Goal: Obtain resource: Obtain resource

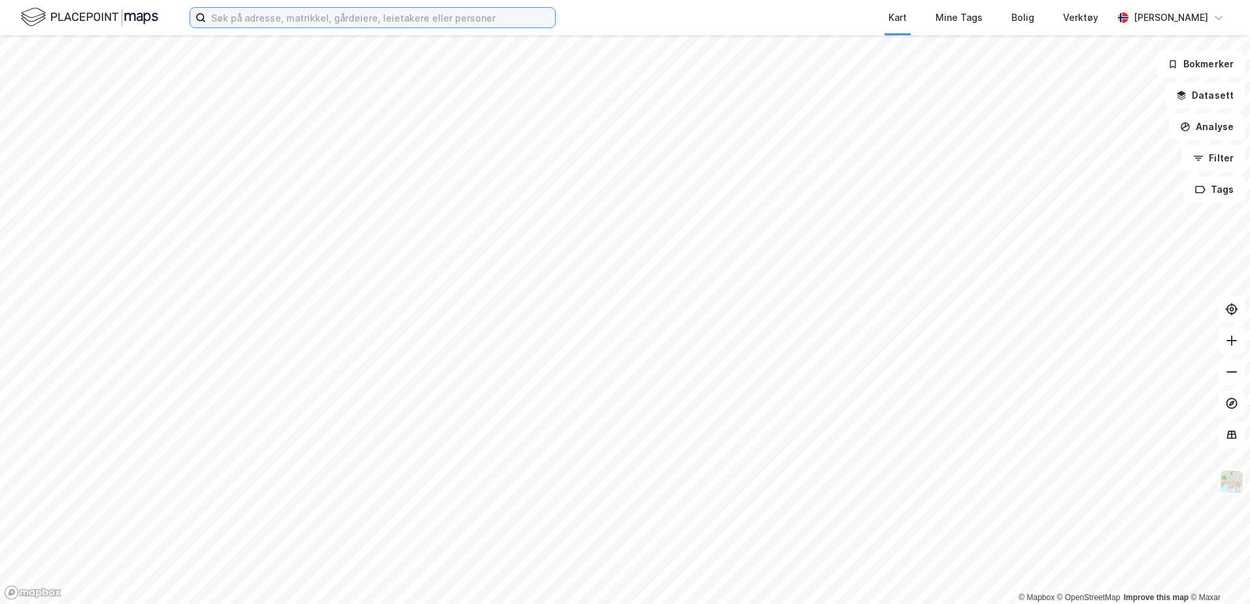
click at [303, 11] on input at bounding box center [380, 18] width 349 height 20
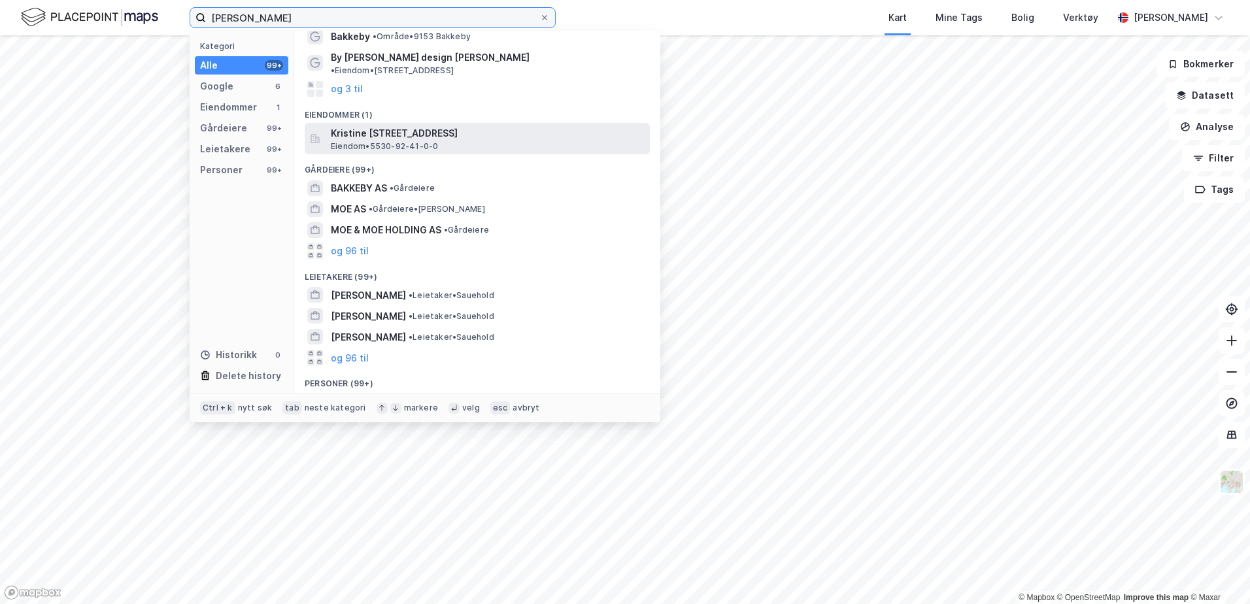
scroll to position [132, 0]
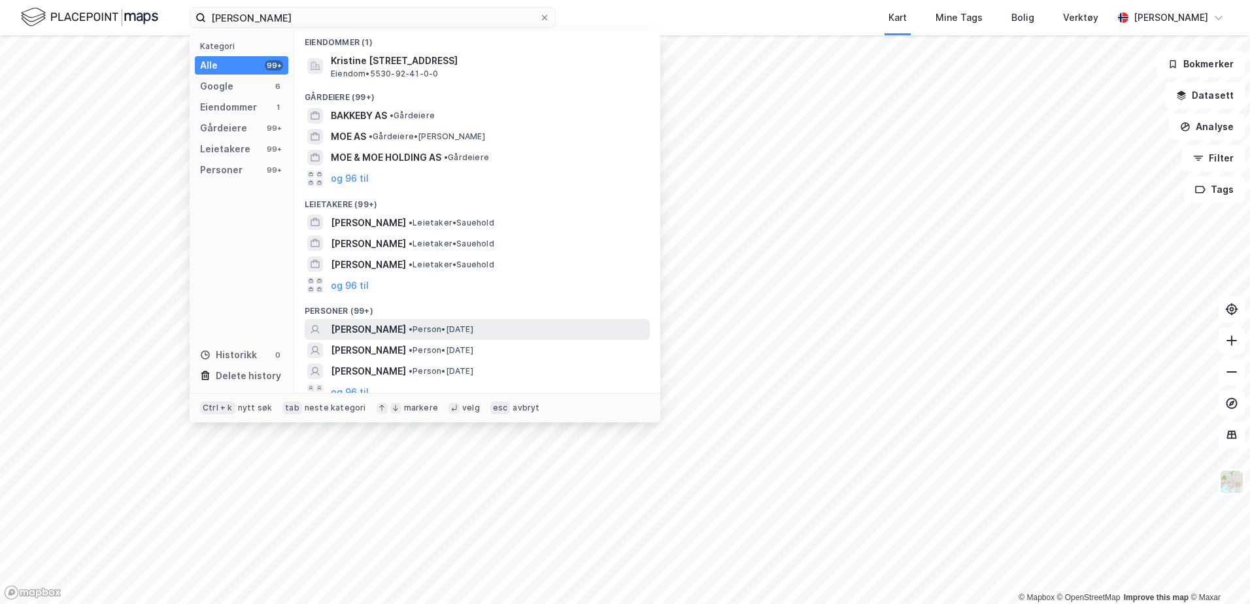
click at [383, 322] on span "[PERSON_NAME]" at bounding box center [368, 330] width 75 height 16
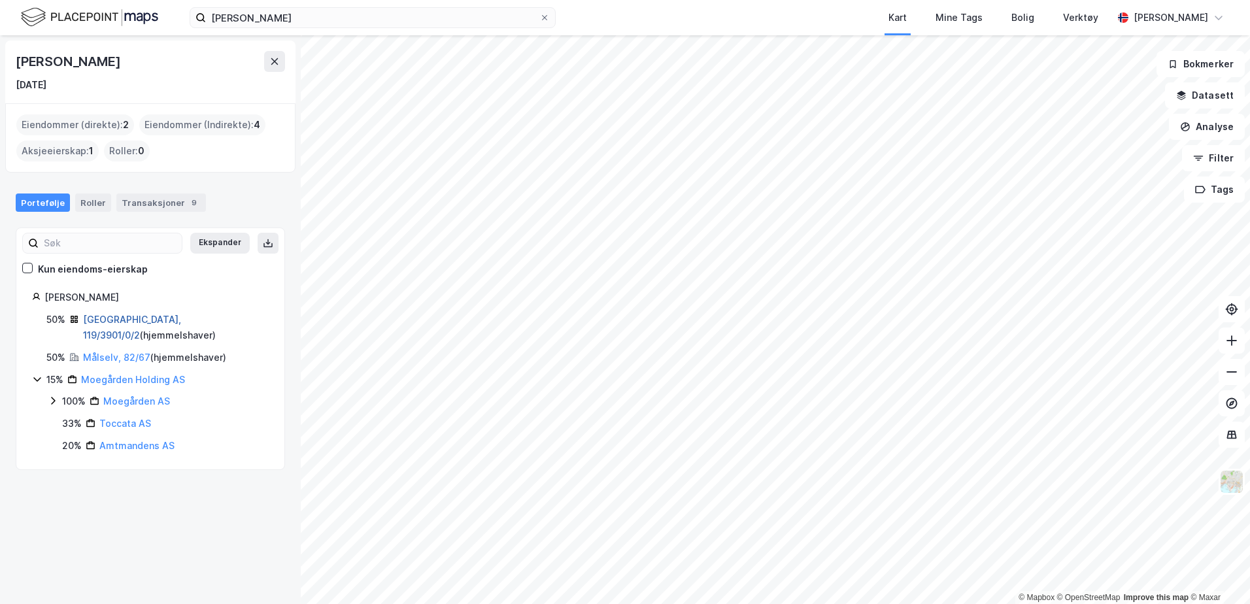
click at [125, 320] on link "Tromsø, 119/3901/0/2" at bounding box center [132, 327] width 98 height 27
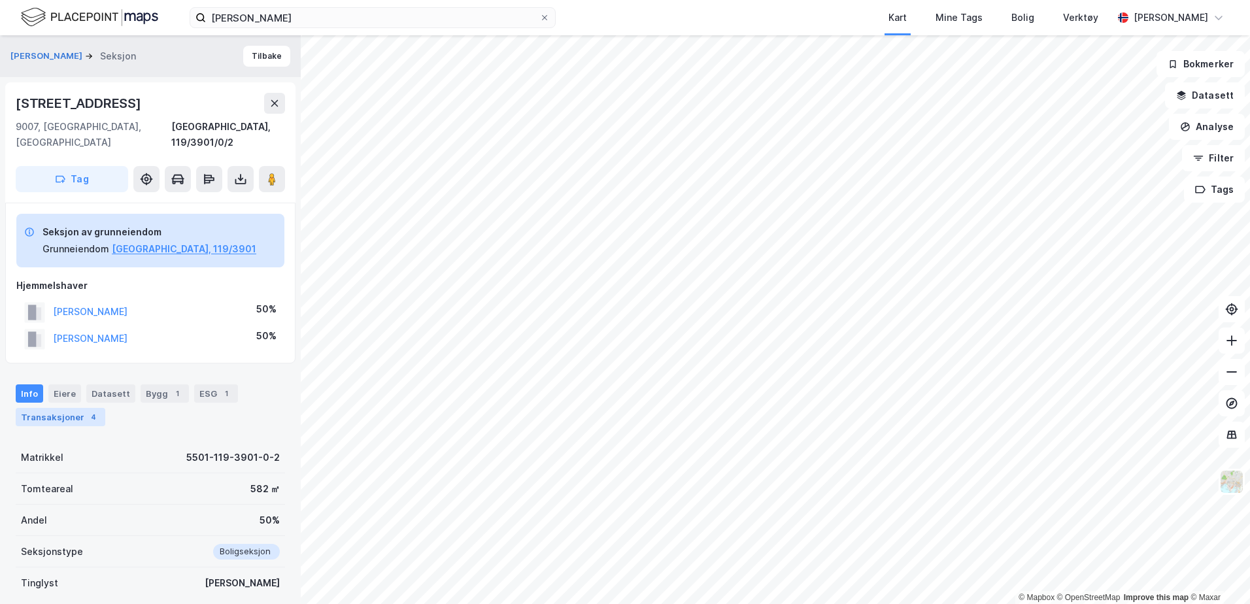
click at [72, 408] on div "Transaksjoner 4" at bounding box center [61, 417] width 90 height 18
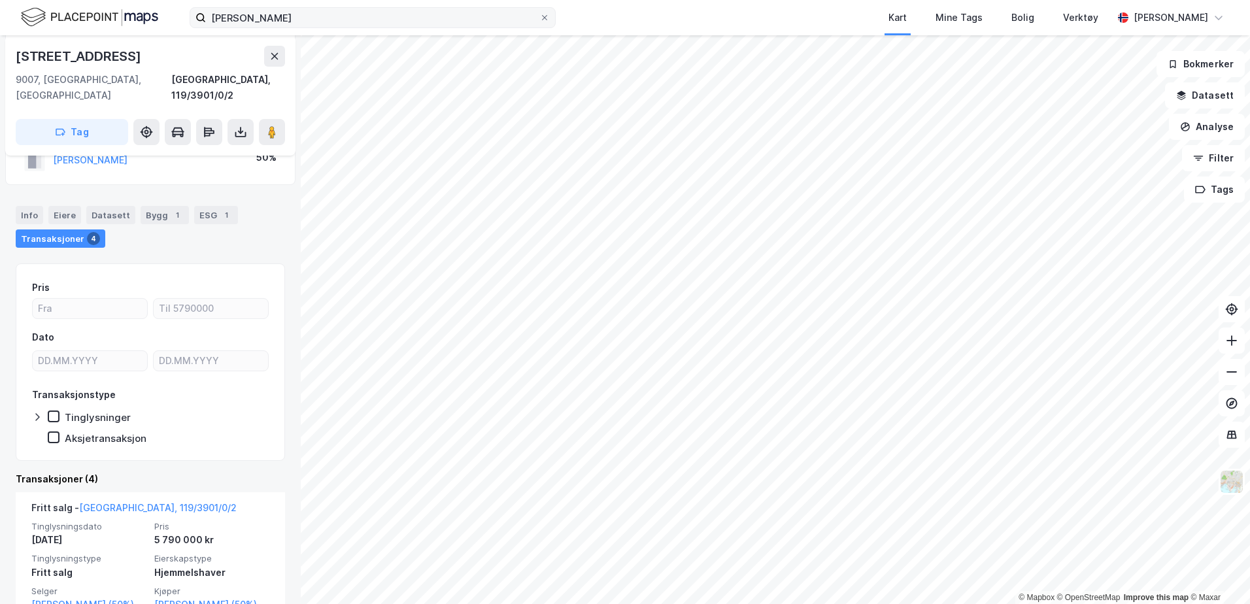
scroll to position [132, 0]
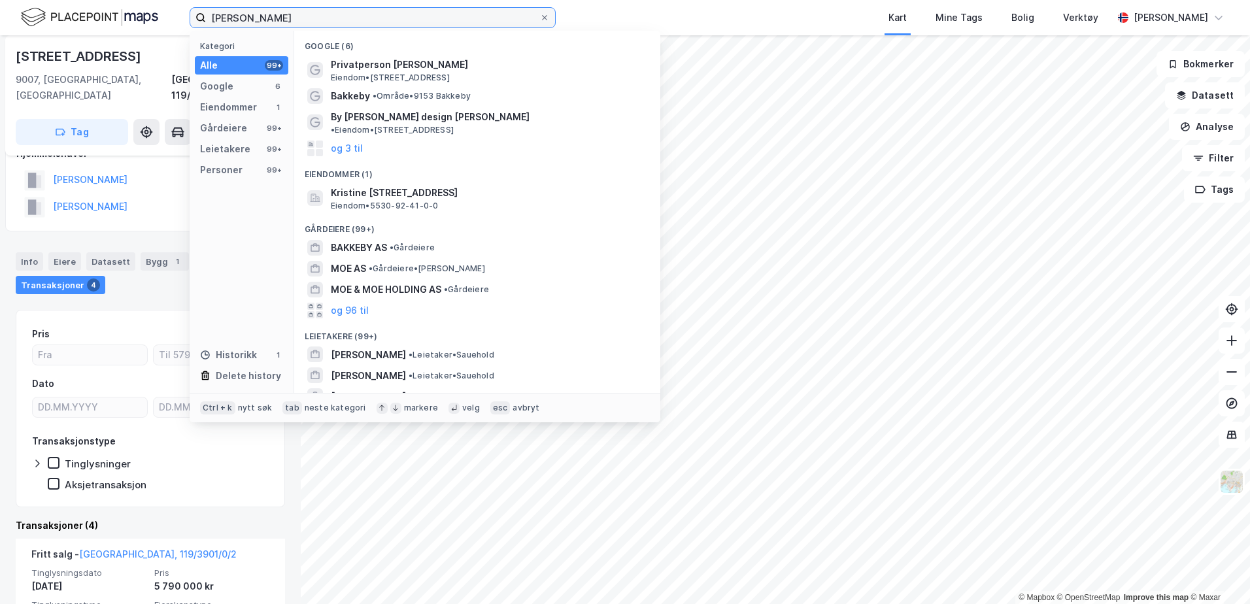
drag, startPoint x: 332, startPoint y: 21, endPoint x: 138, endPoint y: 7, distance: 194.7
click at [138, 7] on div "Kristine Bakkeby Moe Kategori Alle 99+ Google 6 Eiendommer 1 Gårdeiere 99+ Leie…" at bounding box center [625, 17] width 1250 height 35
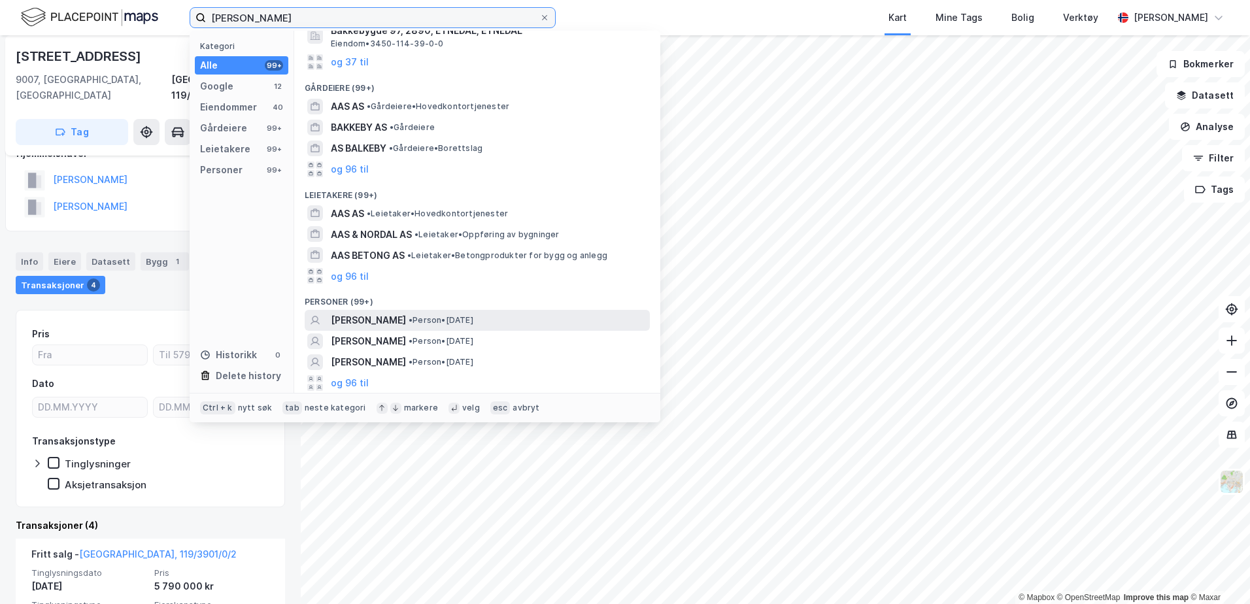
scroll to position [205, 0]
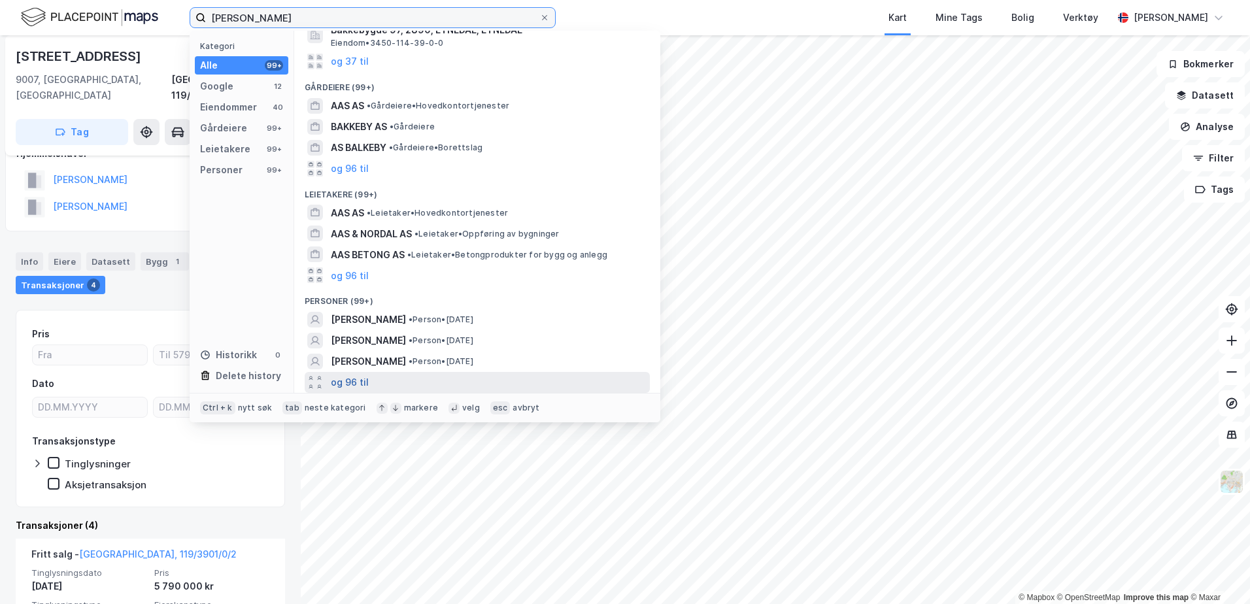
type input "Bakkeby Aas"
click at [352, 384] on button "og 96 til" at bounding box center [350, 383] width 38 height 16
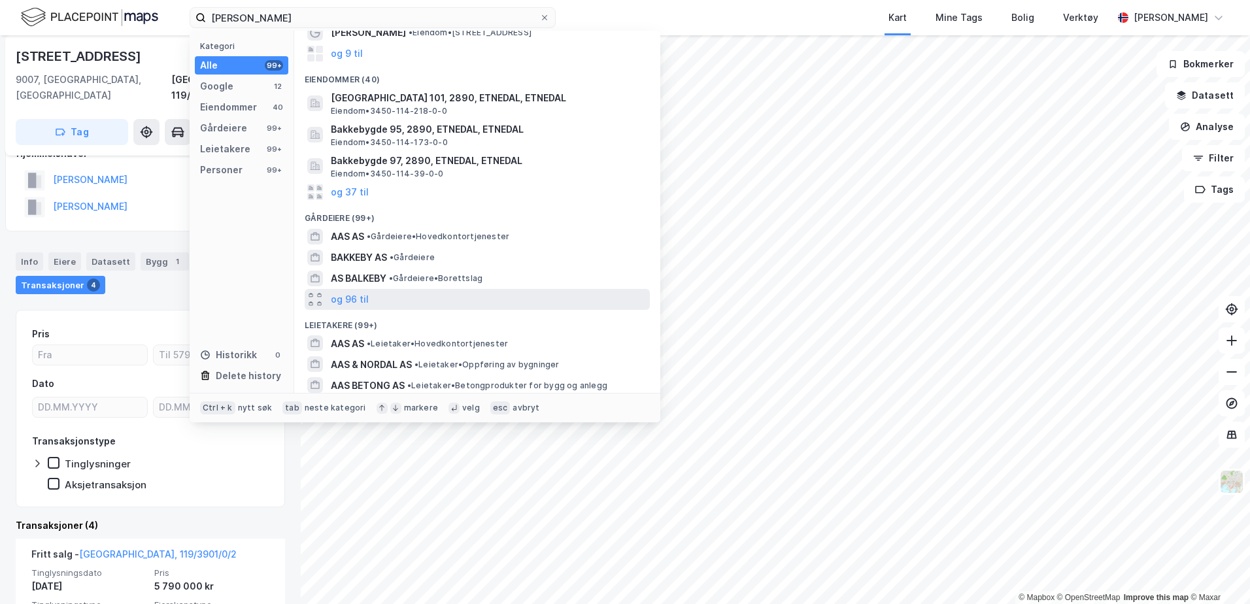
scroll to position [270, 0]
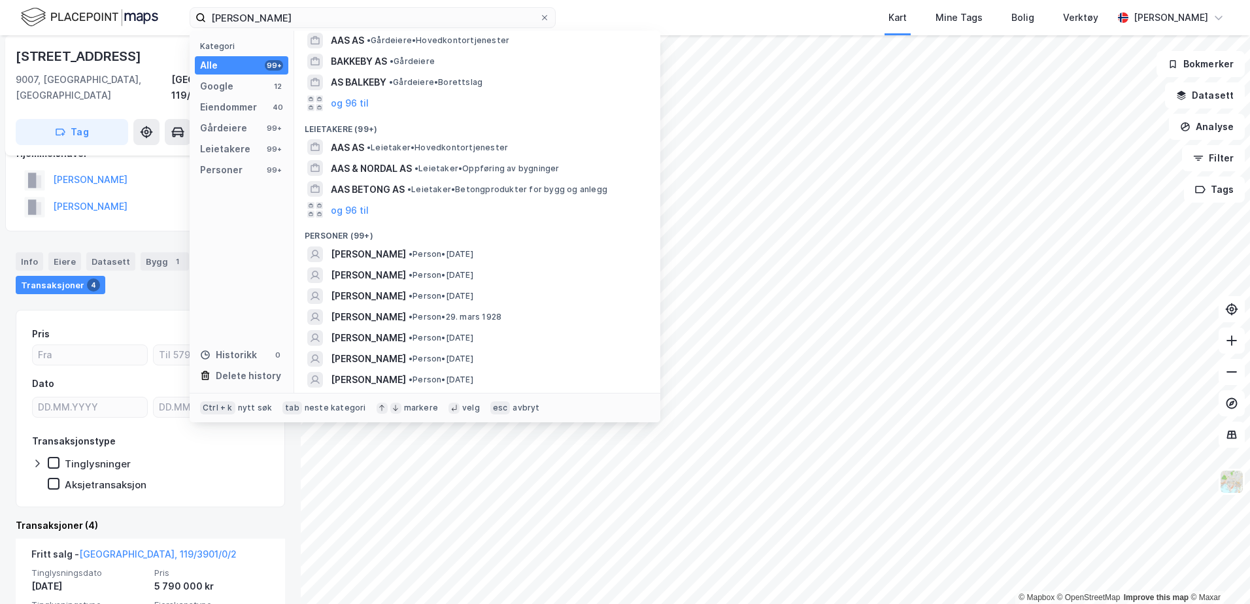
click at [99, 206] on div "Seksjon av grunneiendom Grunneiendom Tromsø, 119/3901 Hjemmelshaver MOE KRISTIN…" at bounding box center [150, 151] width 290 height 161
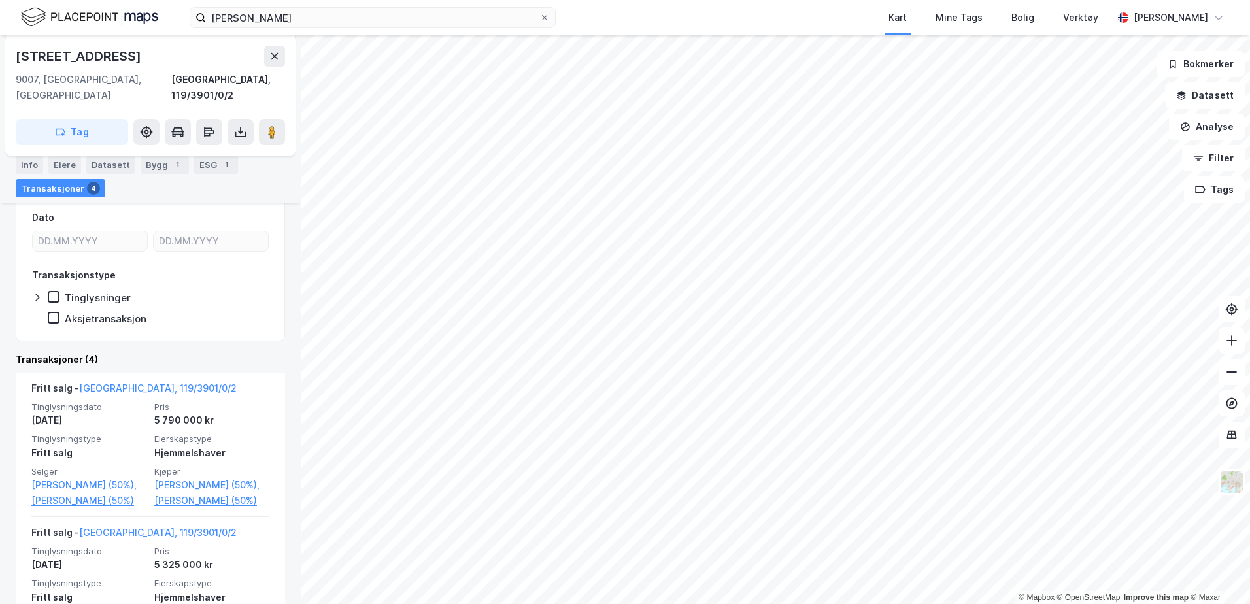
scroll to position [0, 0]
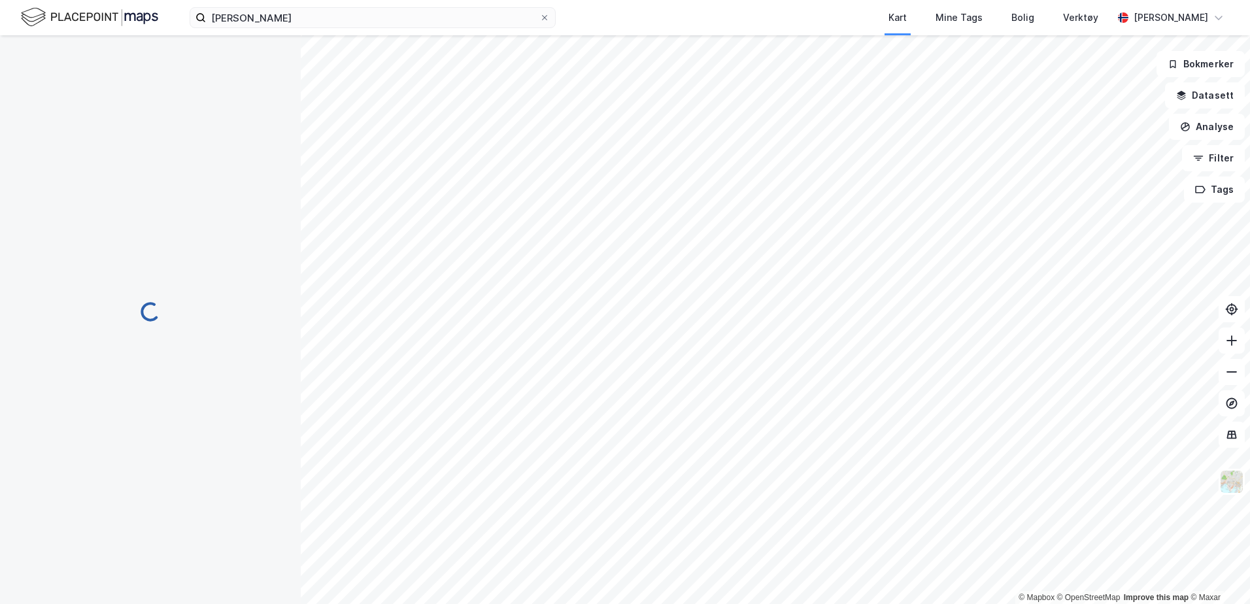
scroll to position [2, 0]
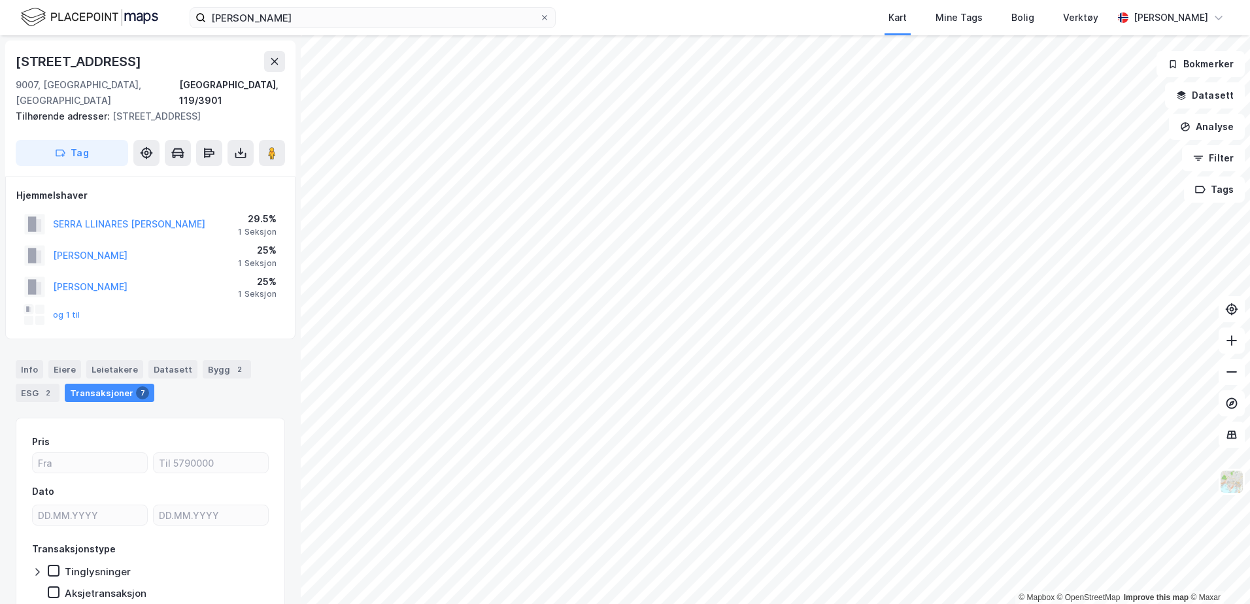
scroll to position [2, 0]
click at [0, 0] on button "og 5 til" at bounding box center [0, 0] width 0 height 0
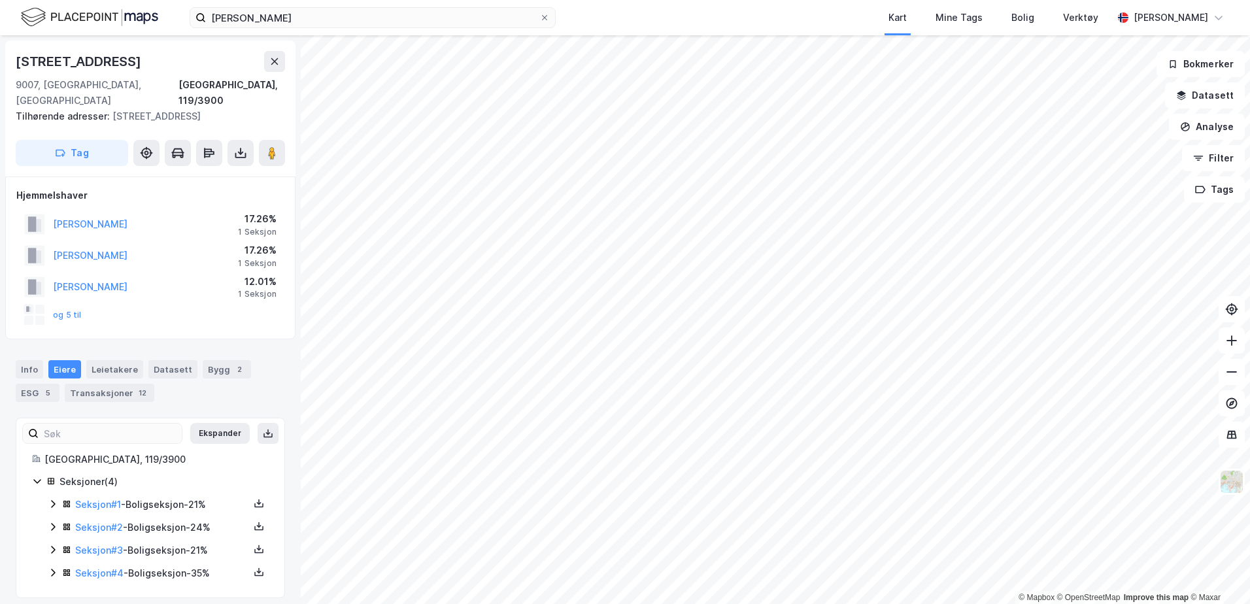
click at [55, 499] on icon at bounding box center [53, 504] width 10 height 10
click at [55, 568] on icon at bounding box center [53, 573] width 10 height 10
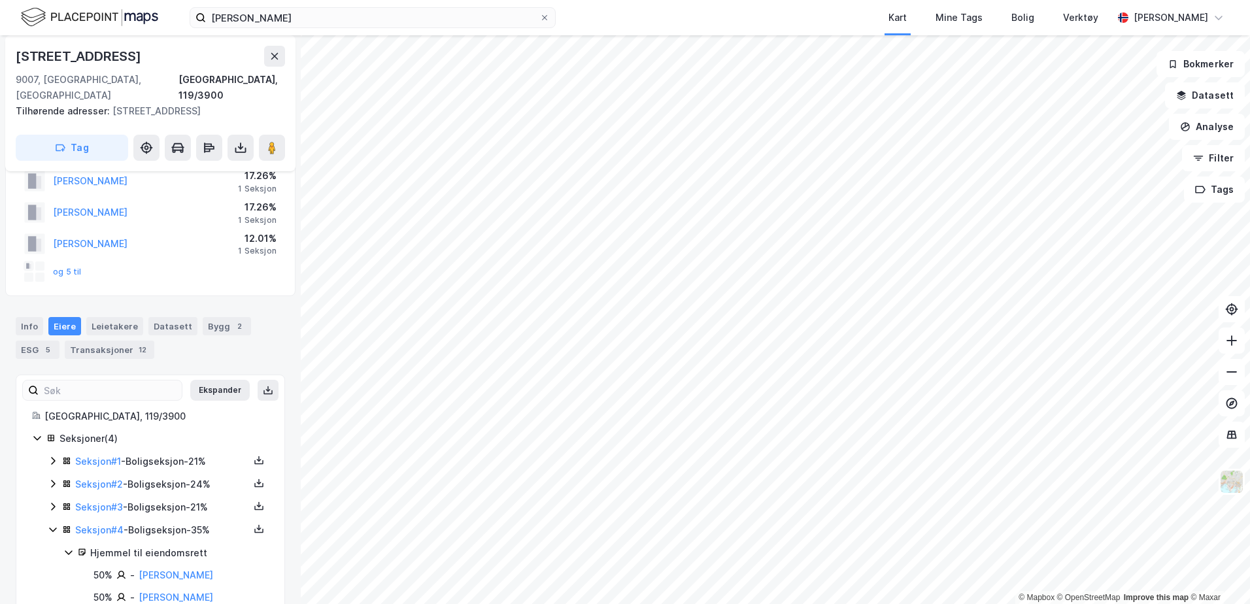
scroll to position [61, 0]
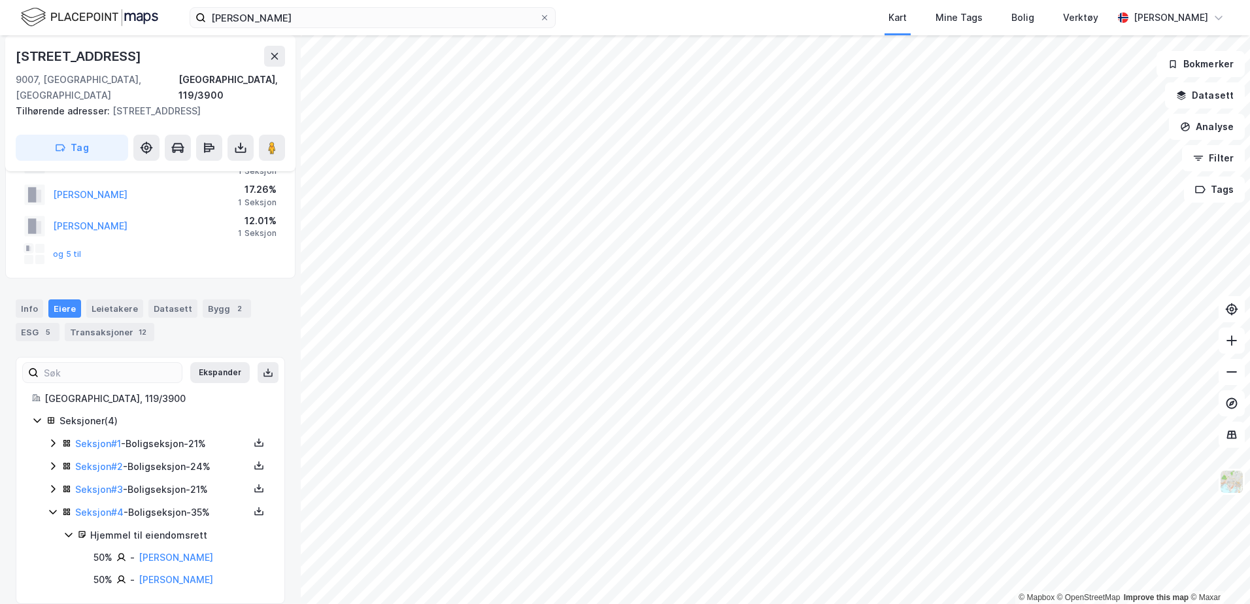
click at [57, 507] on icon at bounding box center [53, 512] width 10 height 10
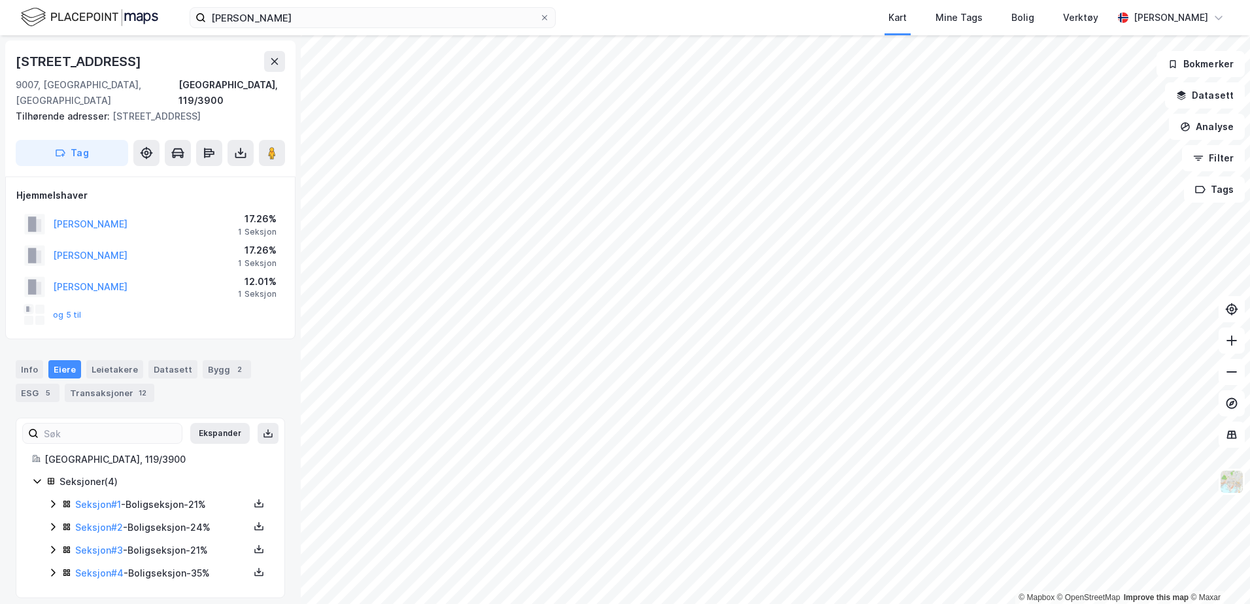
click at [52, 545] on icon at bounding box center [53, 550] width 10 height 10
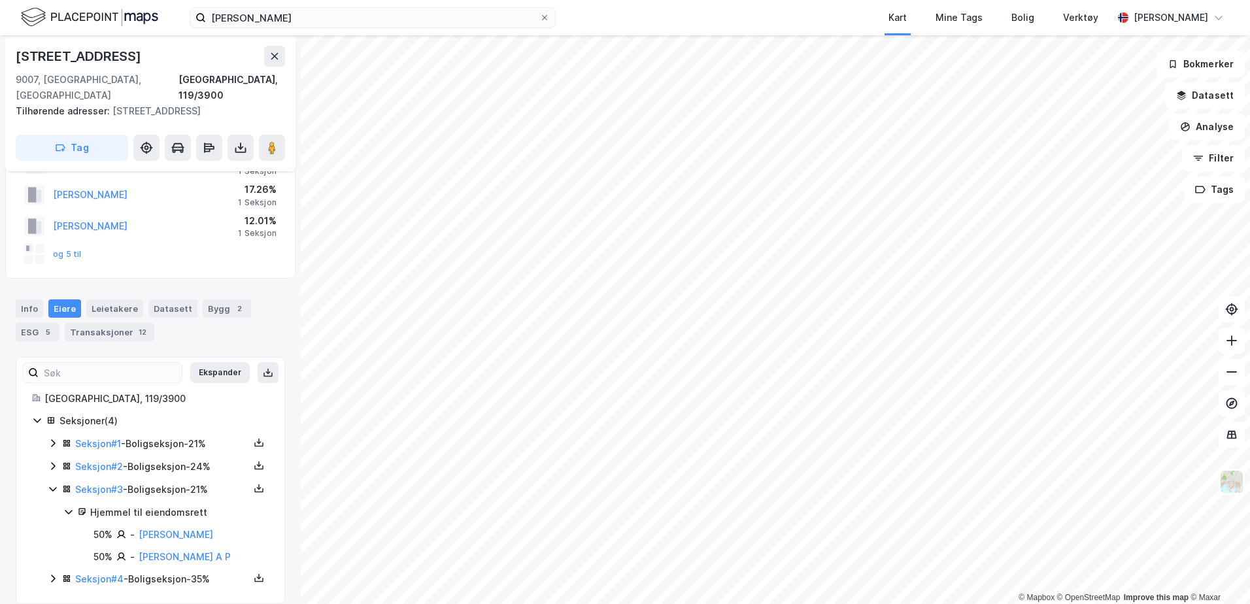
click at [55, 461] on icon at bounding box center [53, 466] width 10 height 10
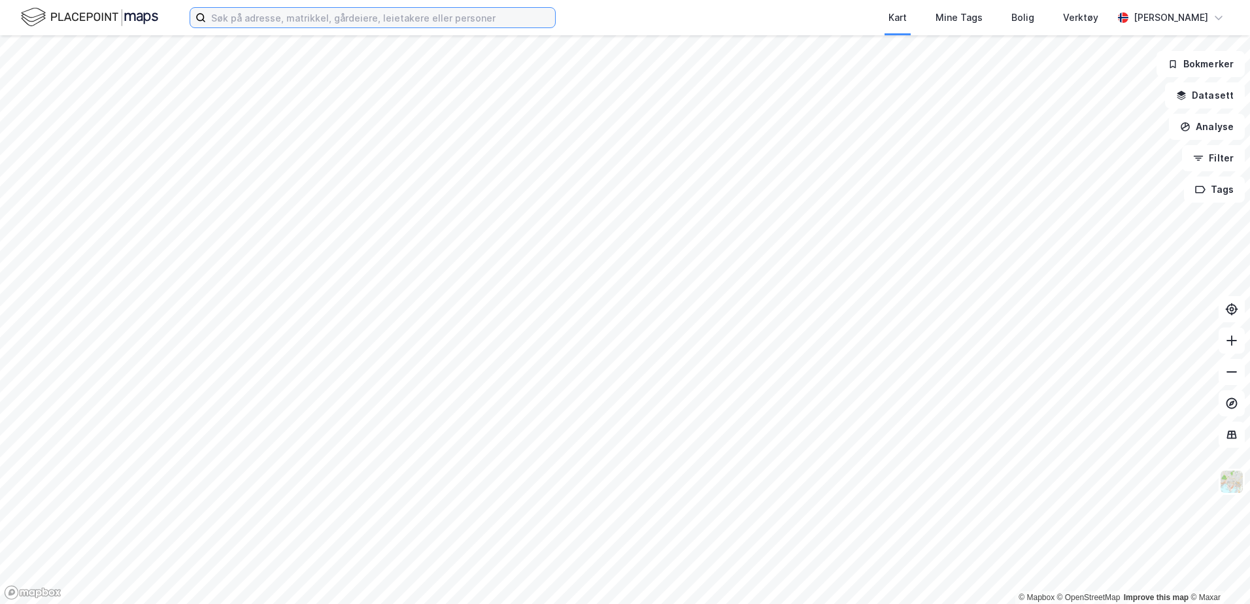
click at [241, 17] on input at bounding box center [380, 18] width 349 height 20
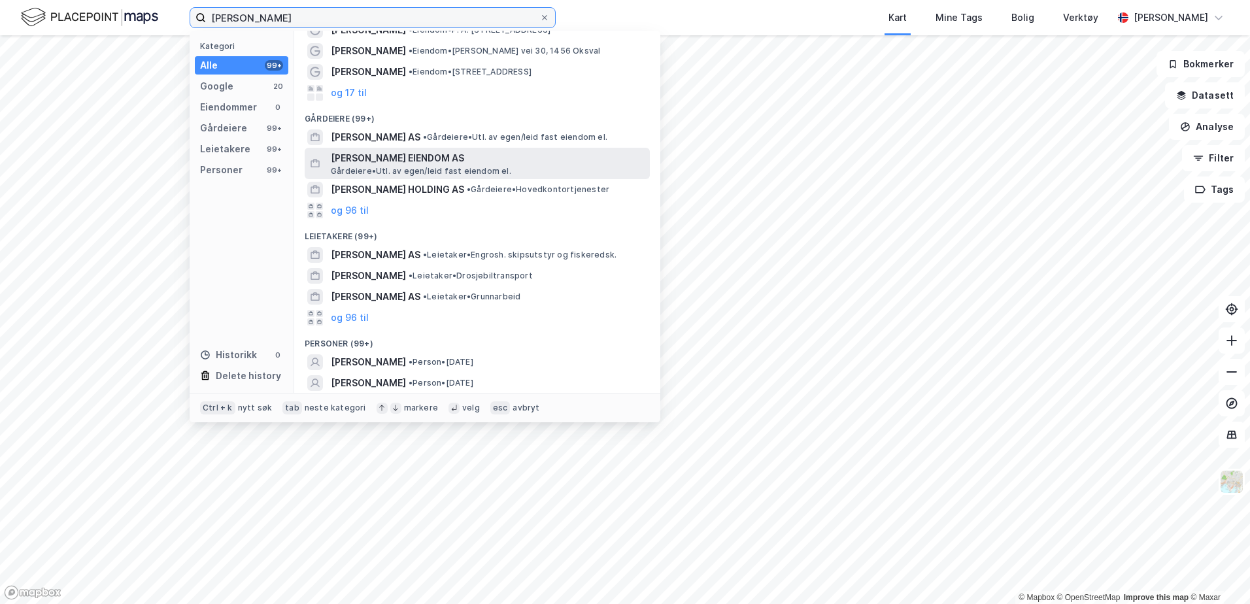
scroll to position [77, 0]
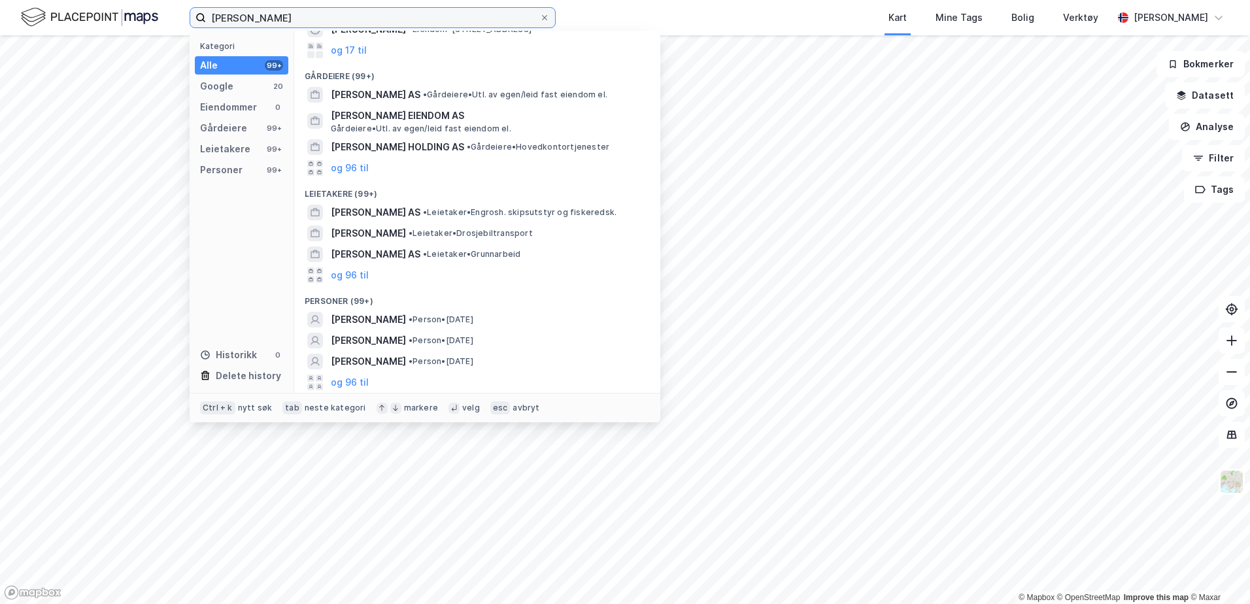
drag, startPoint x: 304, startPoint y: 19, endPoint x: 193, endPoint y: 18, distance: 111.2
click at [178, 9] on div "Ole Martin Tollefsen Moen Kategori Alle 99+ Google 20 Eiendommer 0 Gårdeiere 99…" at bounding box center [625, 17] width 1250 height 35
drag, startPoint x: 412, startPoint y: 16, endPoint x: -18, endPoint y: 71, distance: 433.2
click at [0, 71] on html "Ole Martin Tollefsen Moen Kategori Alle 99+ Google 20 Eiendommer 0 Gårdeiere 99…" at bounding box center [625, 302] width 1250 height 604
type input "Eline AUbert"
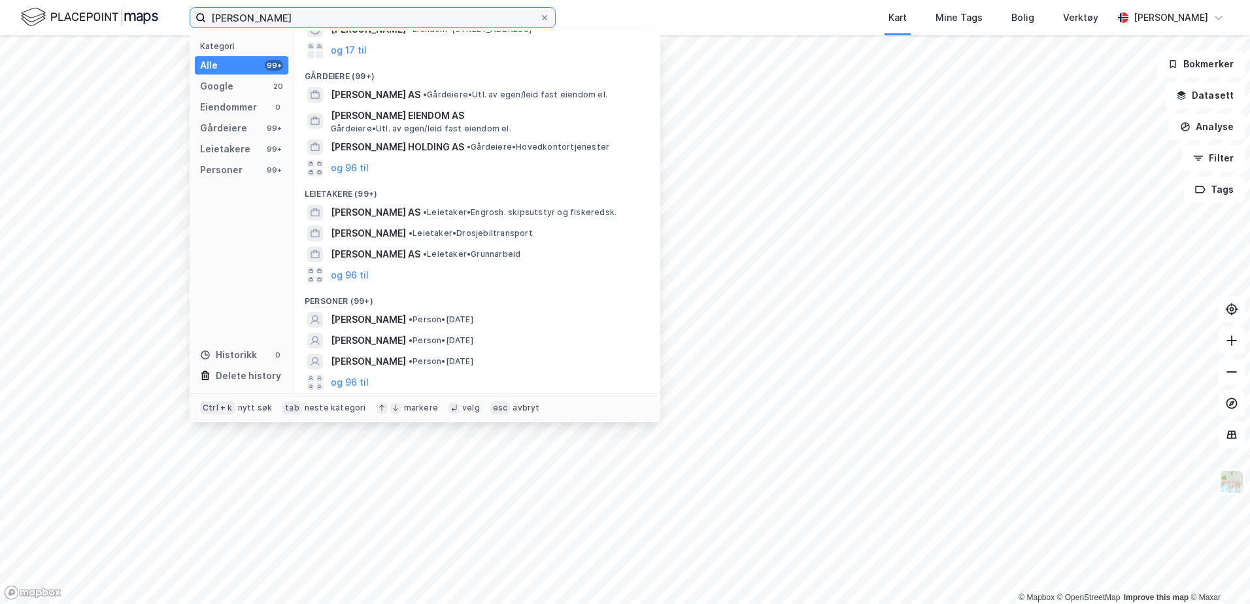
scroll to position [0, 0]
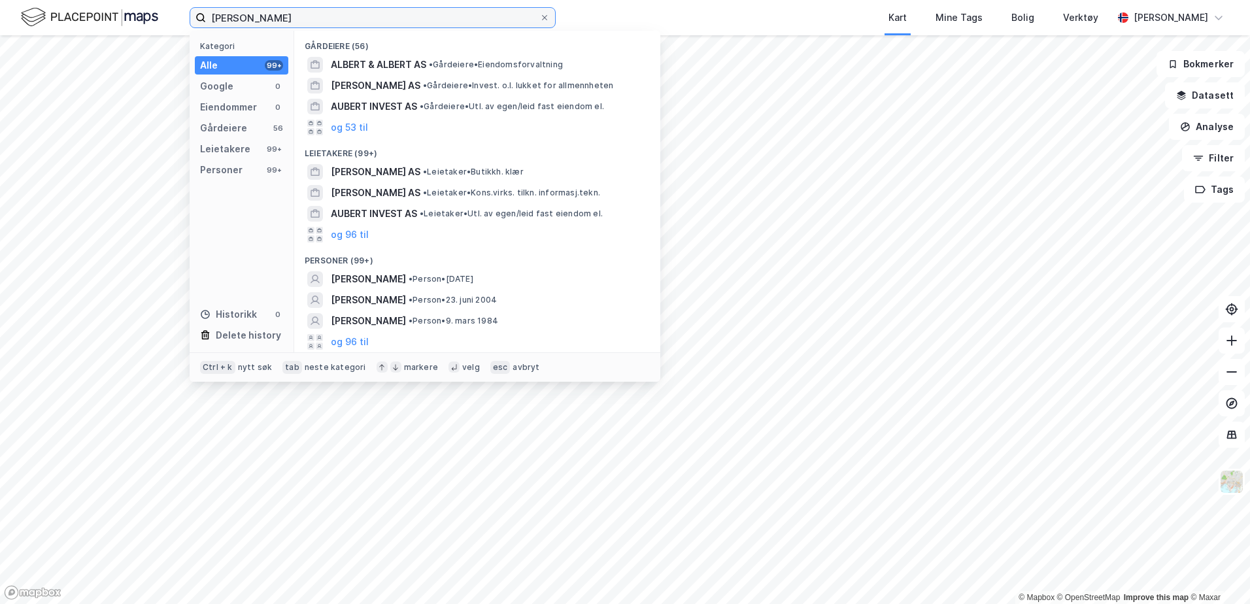
drag, startPoint x: 316, startPoint y: 19, endPoint x: 183, endPoint y: 22, distance: 132.8
click at [183, 22] on div "Eline AUbert Kategori Alle 99+ Google 0 Eiendommer 0 Gårdeiere 56 Leietakere 99…" at bounding box center [625, 17] width 1250 height 35
type input "Susannah Von Hofsten"
drag, startPoint x: 340, startPoint y: 17, endPoint x: 117, endPoint y: 0, distance: 223.6
click at [118, 1] on div "Susannah Von Hofsten Kategori Alle 99+ Google 0 Eiendommer 0 Gårdeiere 99+ Leie…" at bounding box center [625, 17] width 1250 height 35
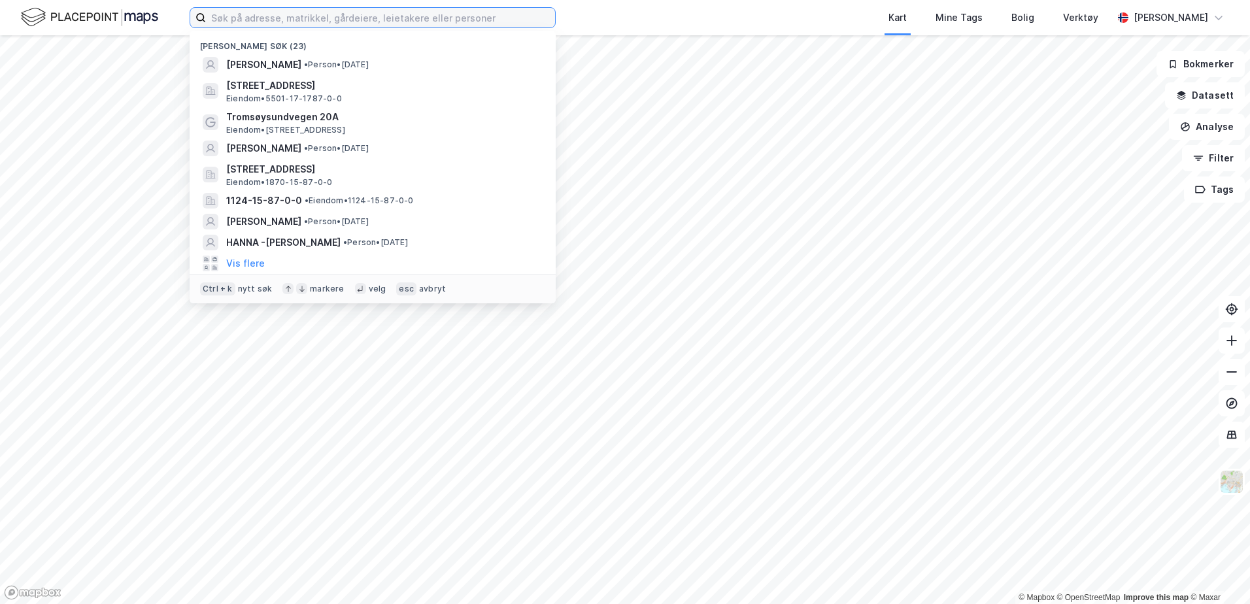
click at [275, 20] on input at bounding box center [380, 18] width 349 height 20
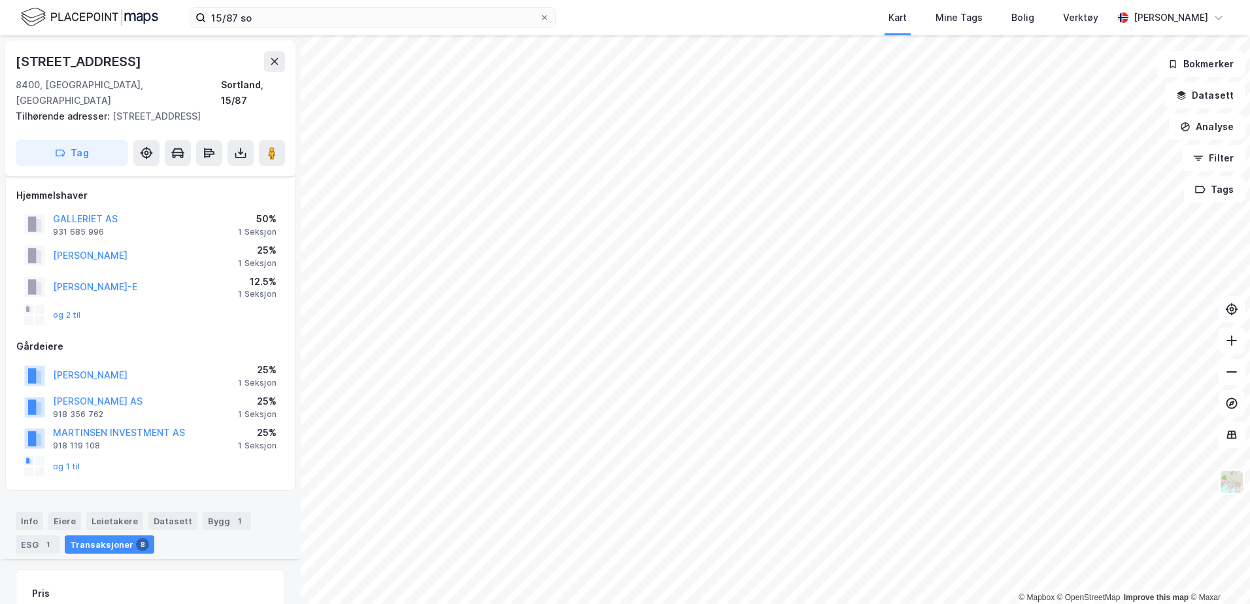
scroll to position [652, 0]
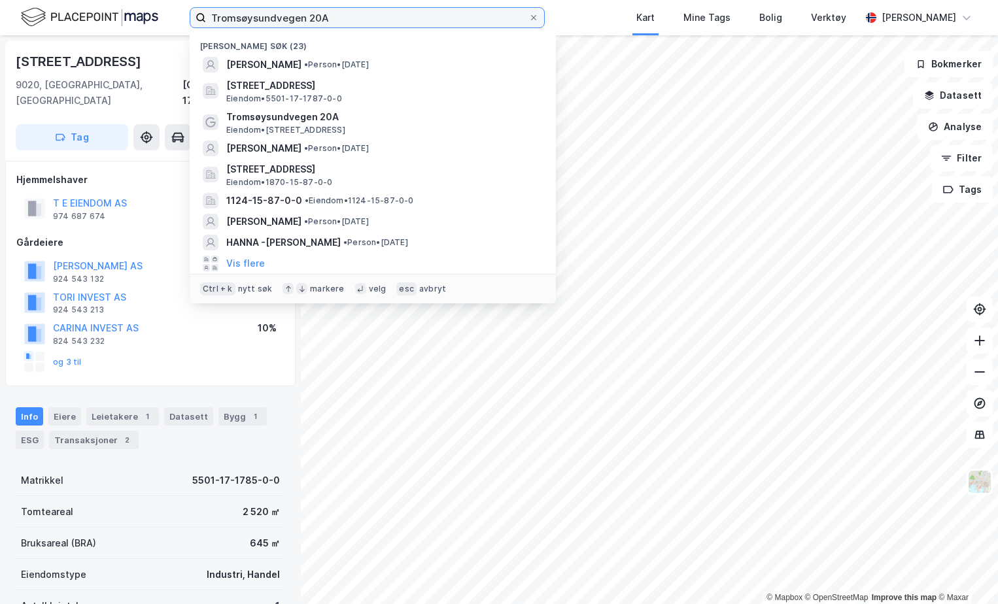
drag, startPoint x: 345, startPoint y: 15, endPoint x: 128, endPoint y: 8, distance: 217.9
click at [128, 8] on div "Tromsøysundvegen 20A [PERSON_NAME] søk (23) [PERSON_NAME] • Person • [DATE][STR…" at bounding box center [499, 17] width 998 height 35
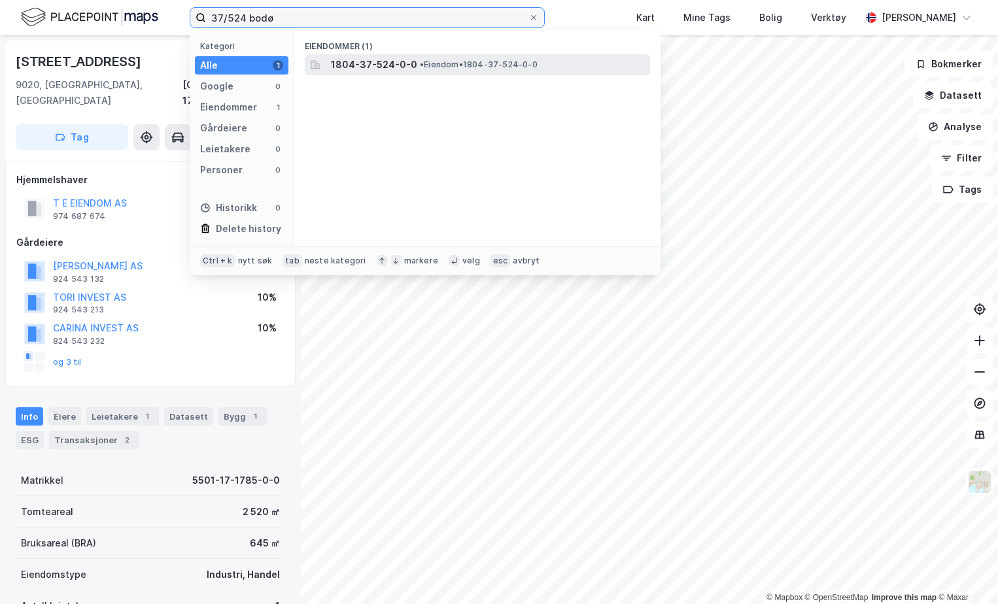
type input "37/524 bodø"
click at [386, 63] on span "1804-37-524-0-0" at bounding box center [374, 65] width 86 height 16
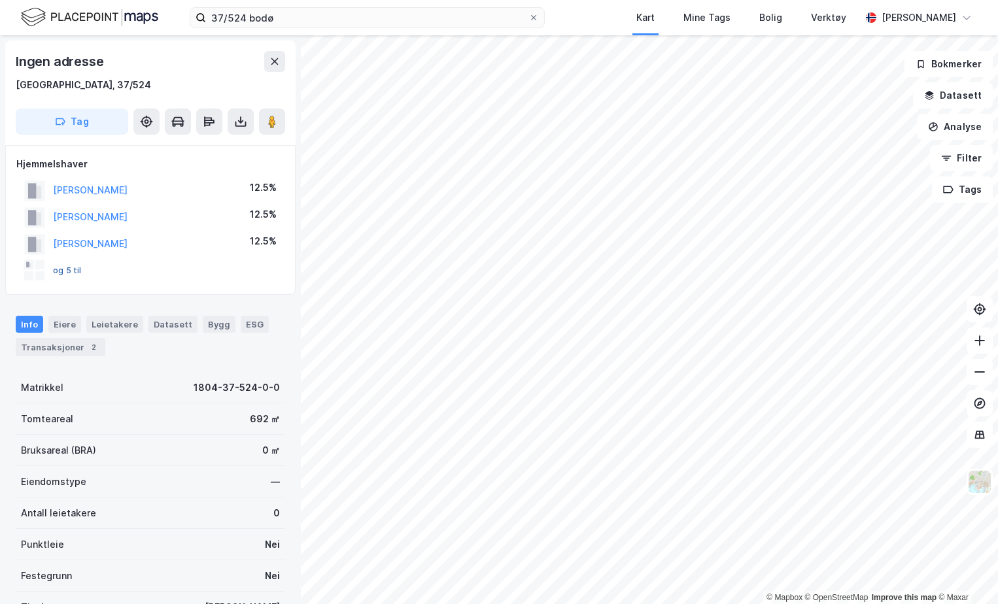
click at [0, 0] on button "og 5 til" at bounding box center [0, 0] width 0 height 0
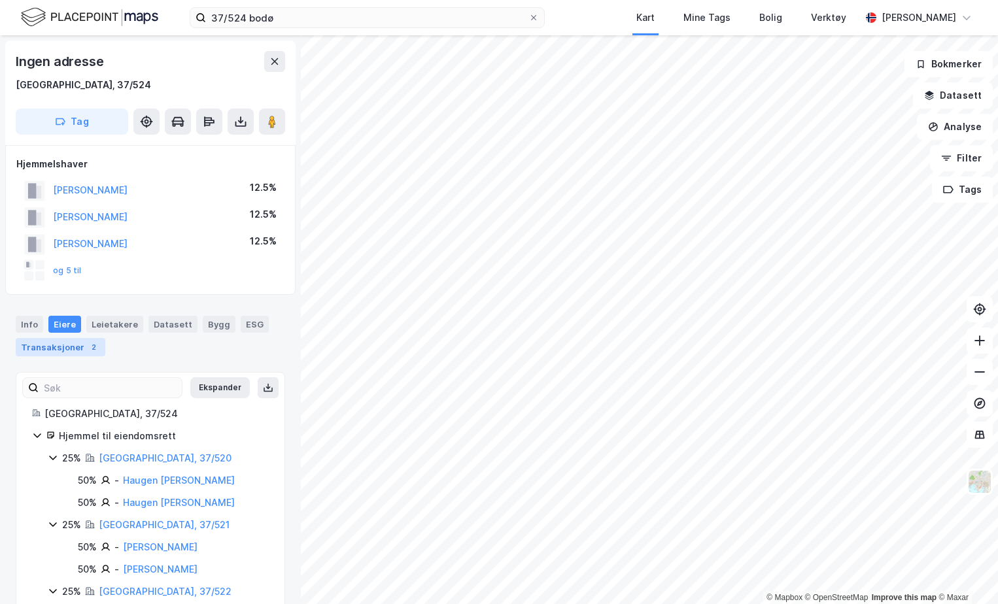
drag, startPoint x: 84, startPoint y: 341, endPoint x: 94, endPoint y: 347, distance: 10.5
click at [87, 341] on div "2" at bounding box center [93, 347] width 13 height 13
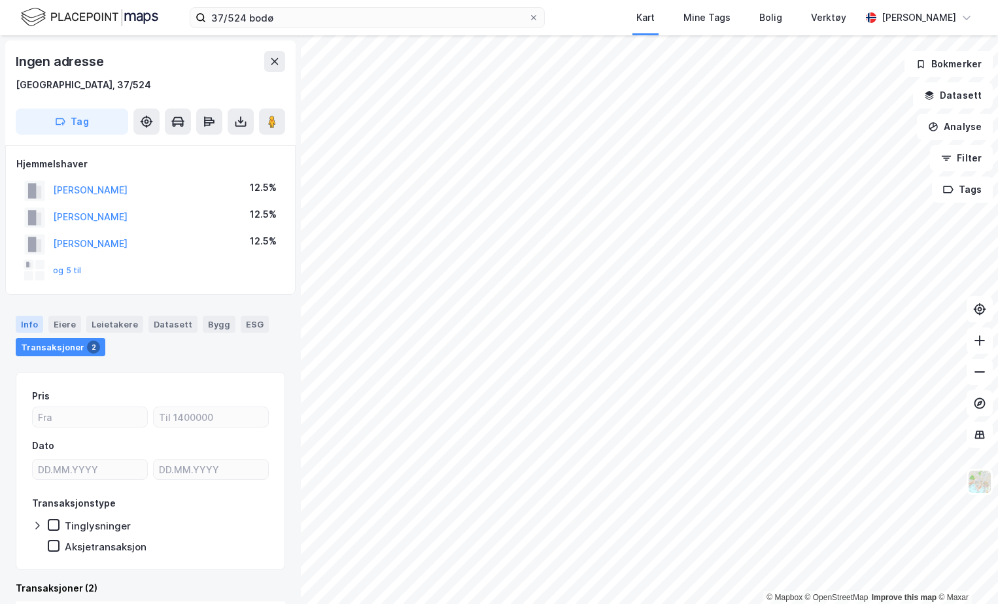
click at [35, 320] on div "Info" at bounding box center [29, 324] width 27 height 17
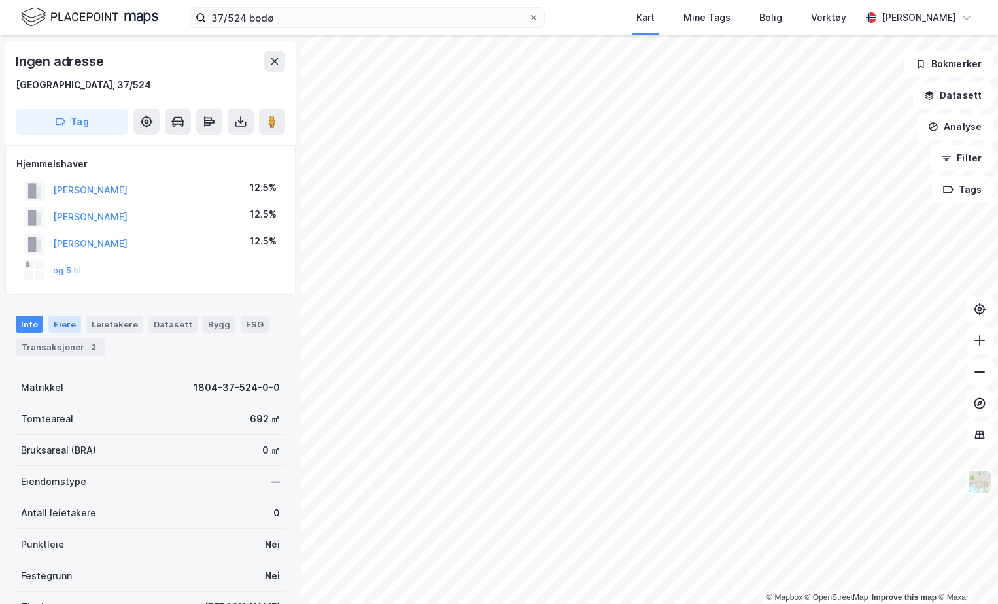
click at [59, 322] on div "Eiere" at bounding box center [64, 324] width 33 height 17
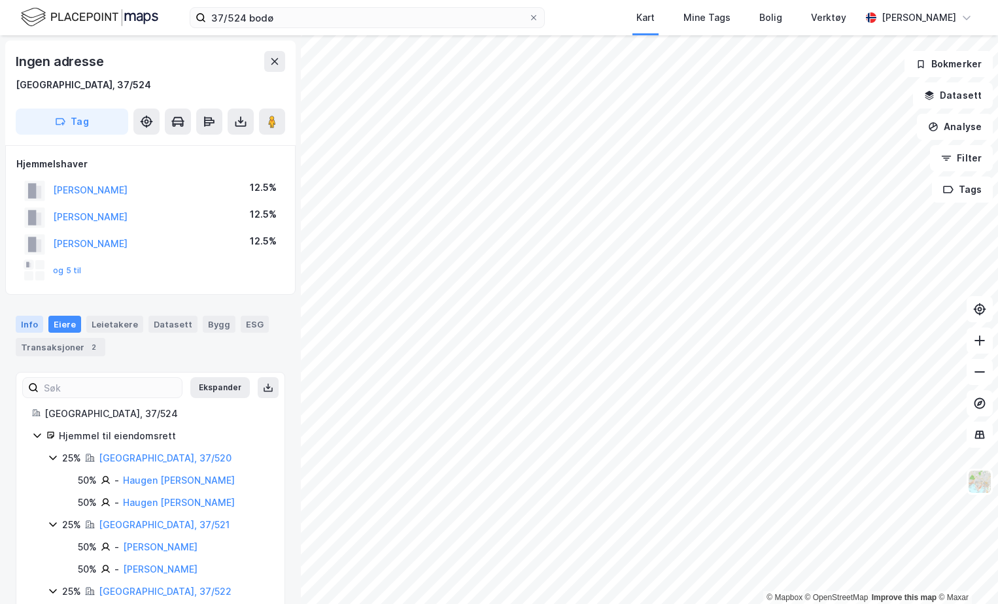
click at [24, 319] on div "Info" at bounding box center [29, 324] width 27 height 17
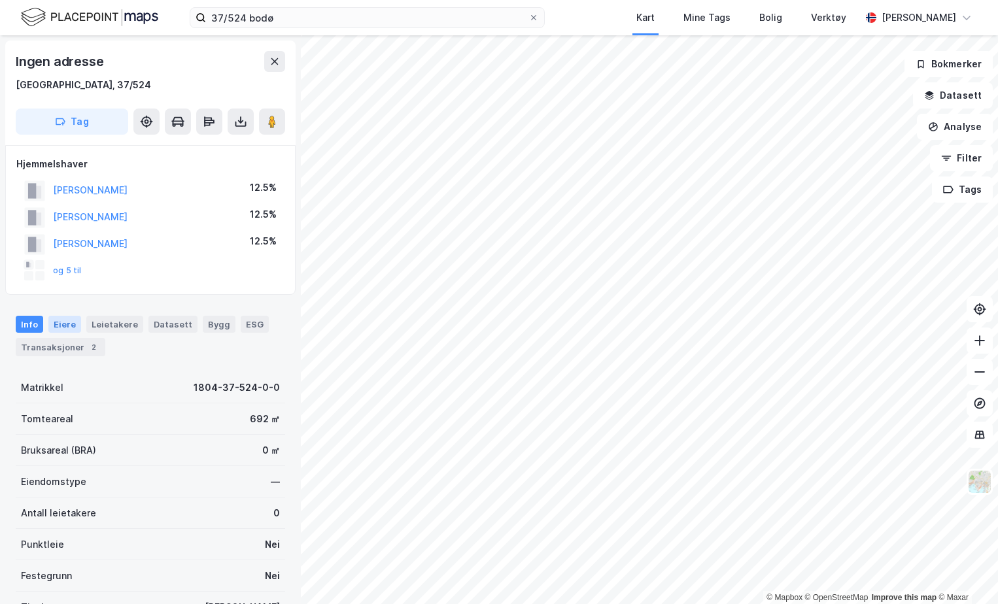
click at [53, 320] on div "Eiere" at bounding box center [64, 324] width 33 height 17
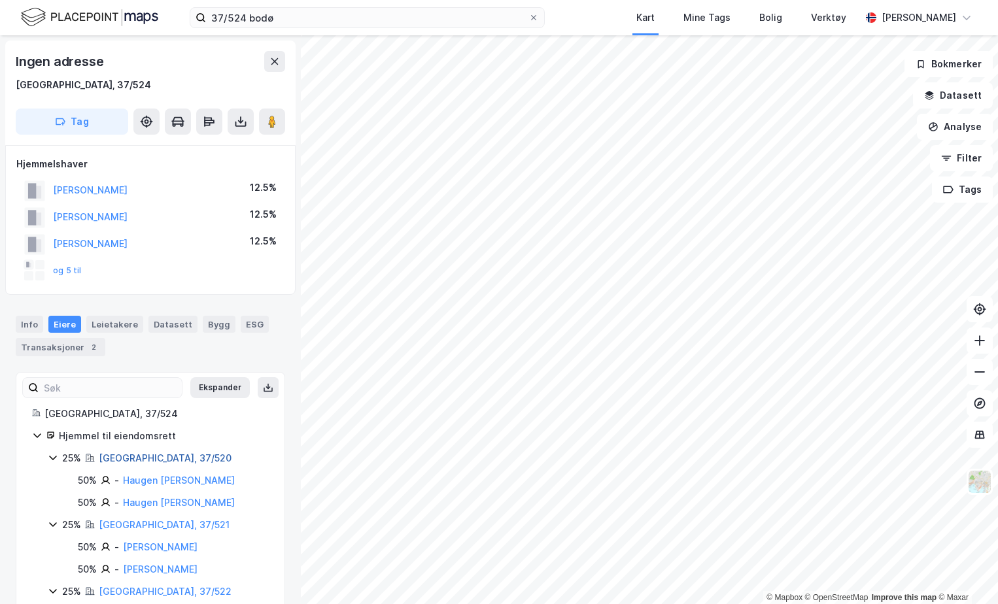
click at [101, 455] on link "[GEOGRAPHIC_DATA], 37/520" at bounding box center [165, 458] width 133 height 11
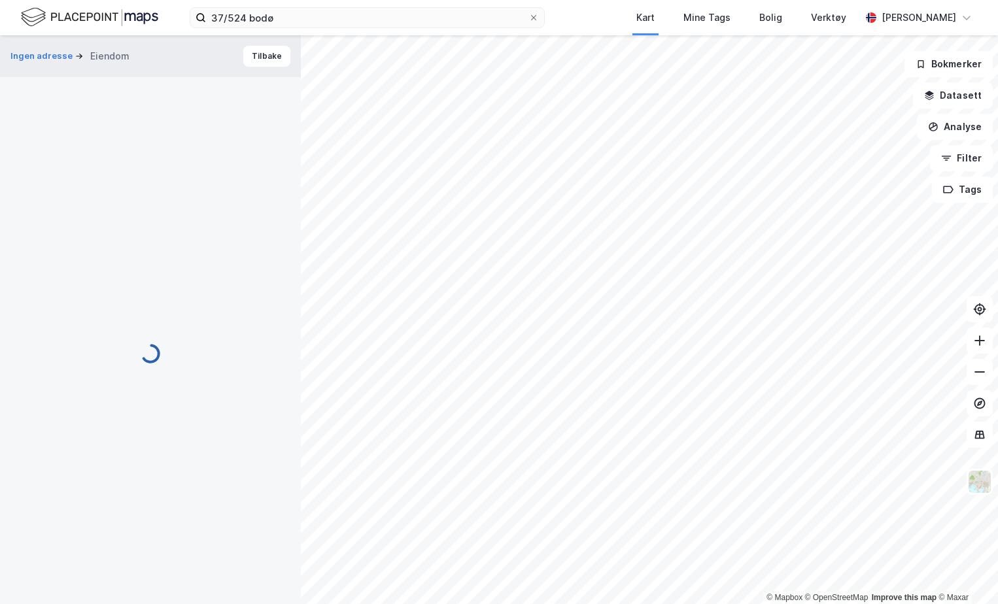
scroll to position [3, 0]
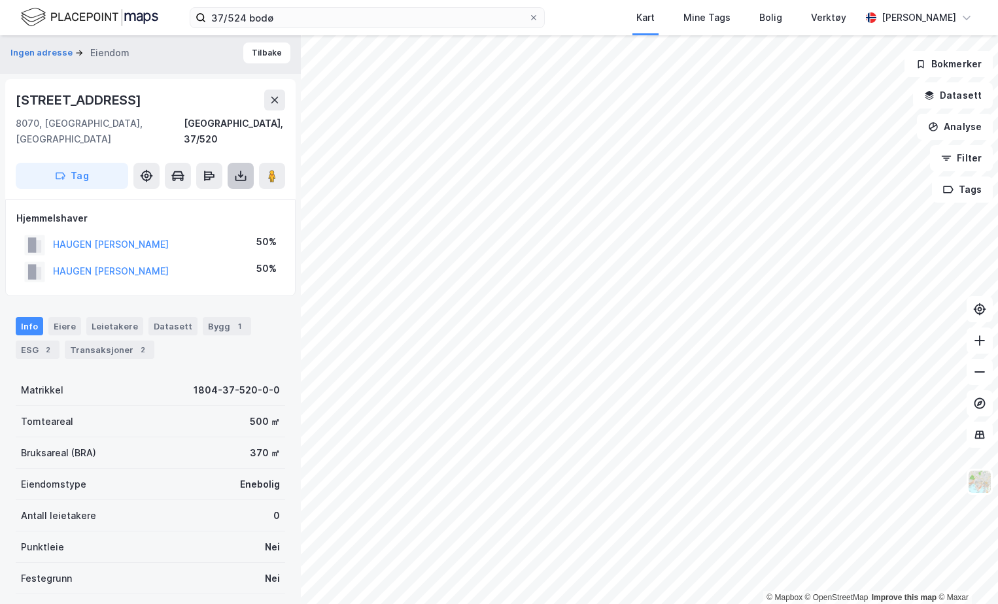
click at [235, 169] on icon at bounding box center [240, 175] width 13 height 13
click at [212, 197] on div "Last ned grunnbok" at bounding box center [176, 202] width 76 height 10
click at [35, 58] on button "Ingen adresse" at bounding box center [42, 52] width 65 height 13
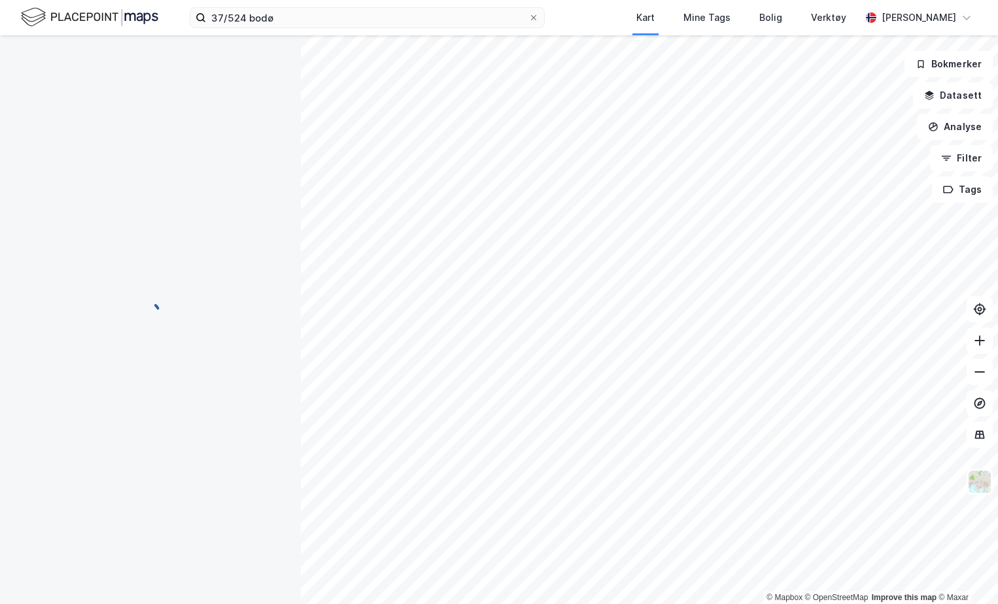
scroll to position [3, 0]
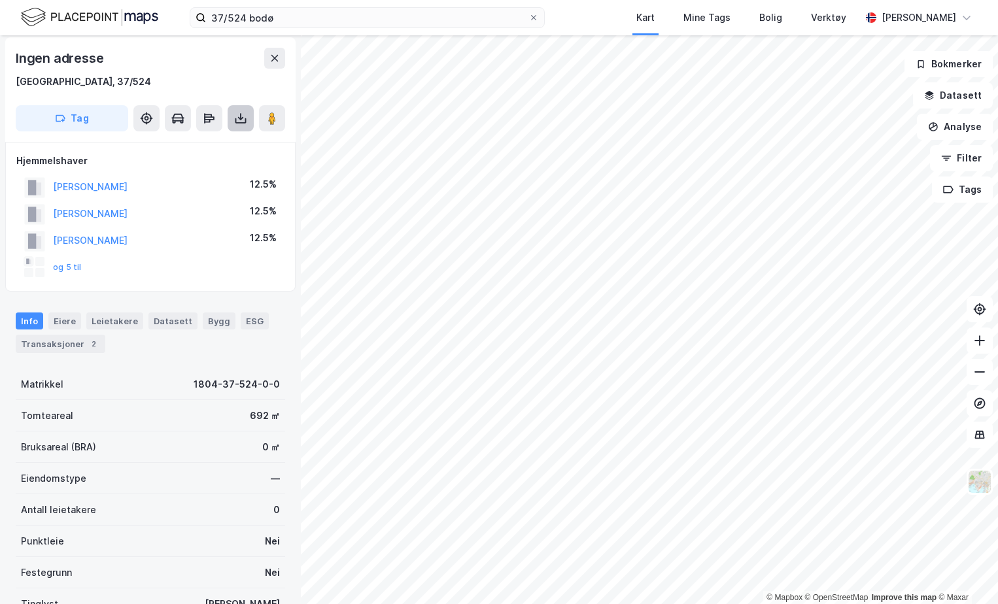
click at [249, 112] on button at bounding box center [241, 118] width 26 height 26
click at [227, 146] on div "Last ned grunnbok" at bounding box center [183, 144] width 139 height 21
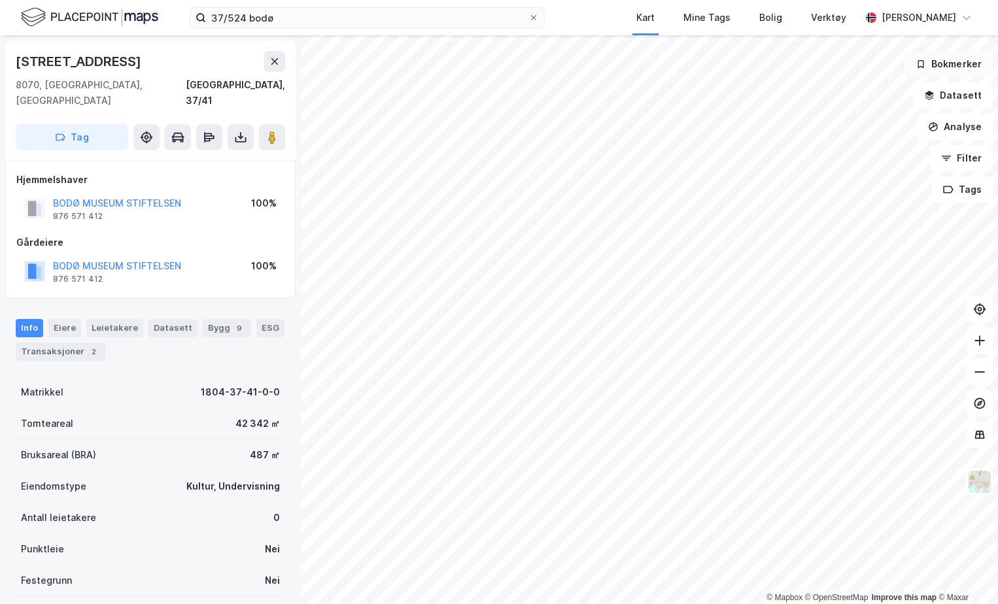
scroll to position [3, 0]
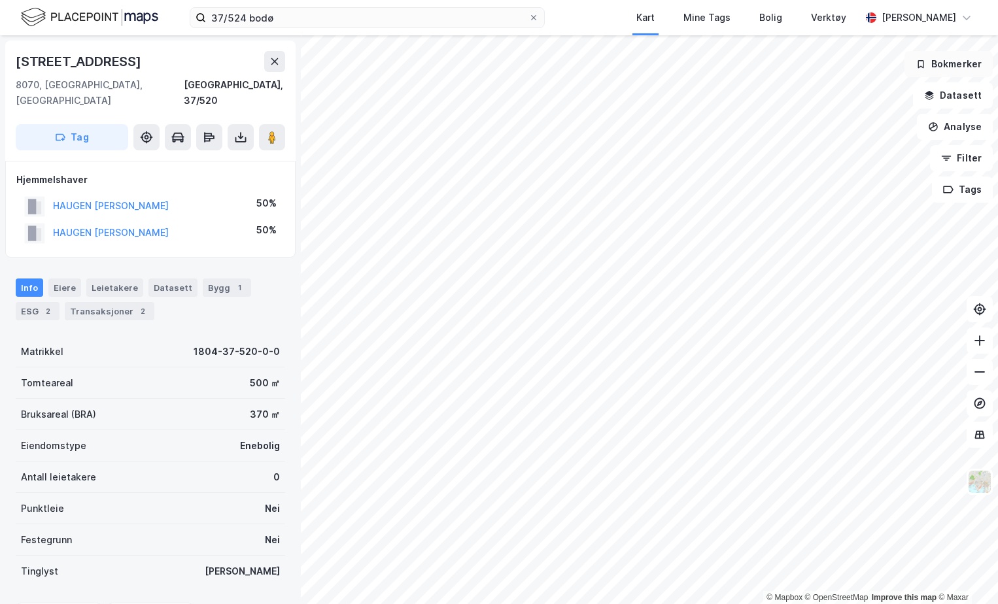
scroll to position [3, 0]
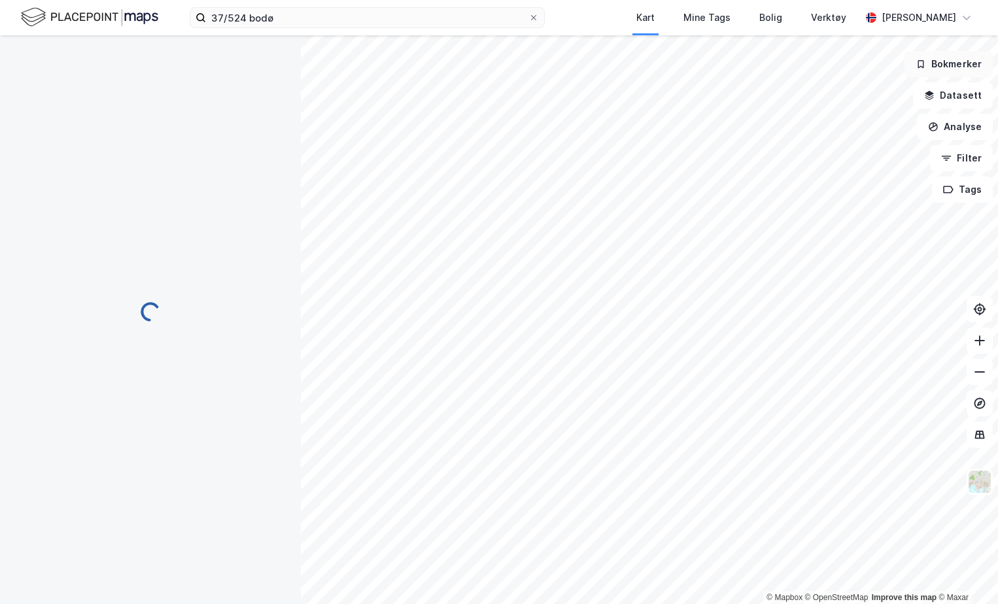
scroll to position [3, 0]
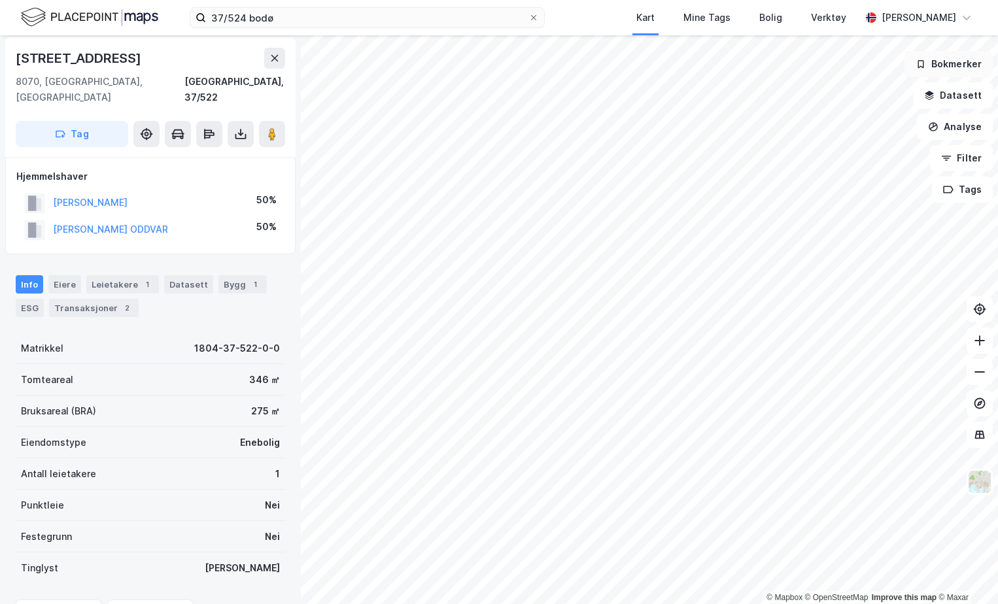
scroll to position [3, 0]
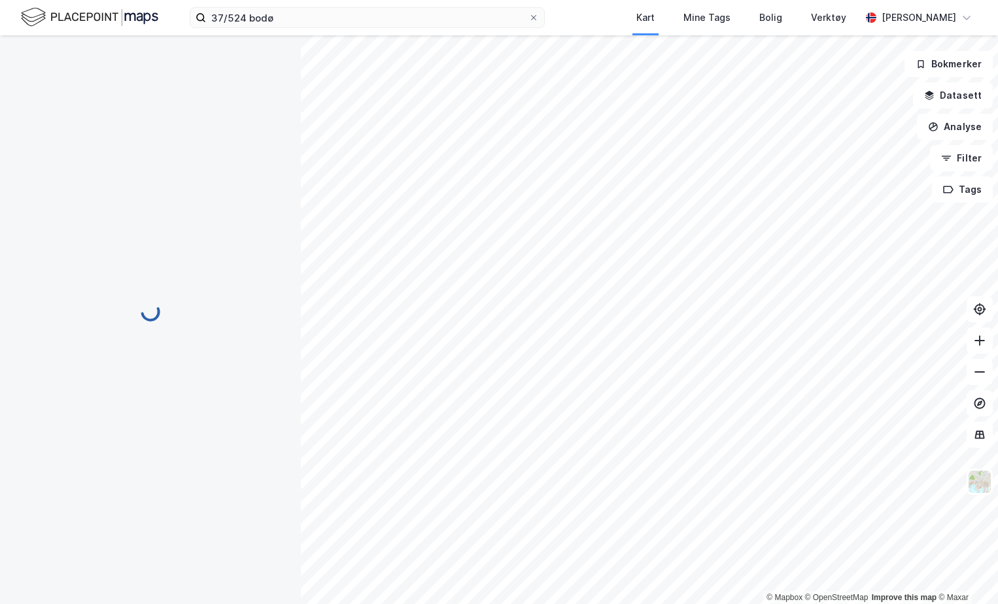
scroll to position [3, 0]
